Goal: Navigation & Orientation: Find specific page/section

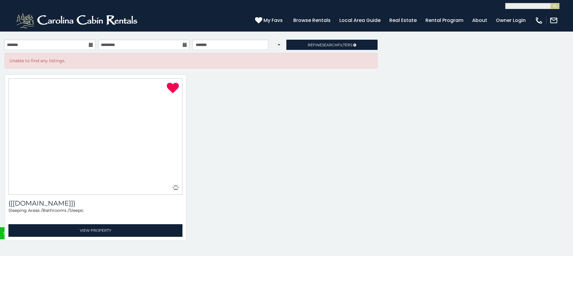
scroll to position [26, 0]
click at [0, 0] on button "×" at bounding box center [0, 0] width 0 height 0
click at [411, 26] on link "Real Estate" at bounding box center [402, 20] width 33 height 11
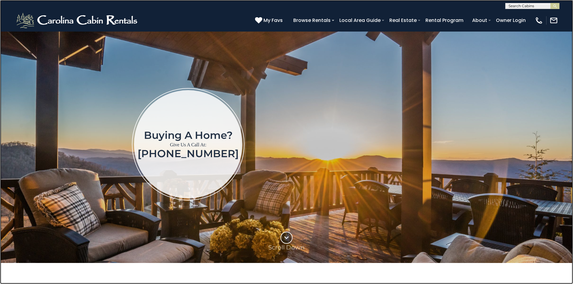
click at [23, 25] on link at bounding box center [286, 142] width 573 height 284
